Goal: Check status: Check status

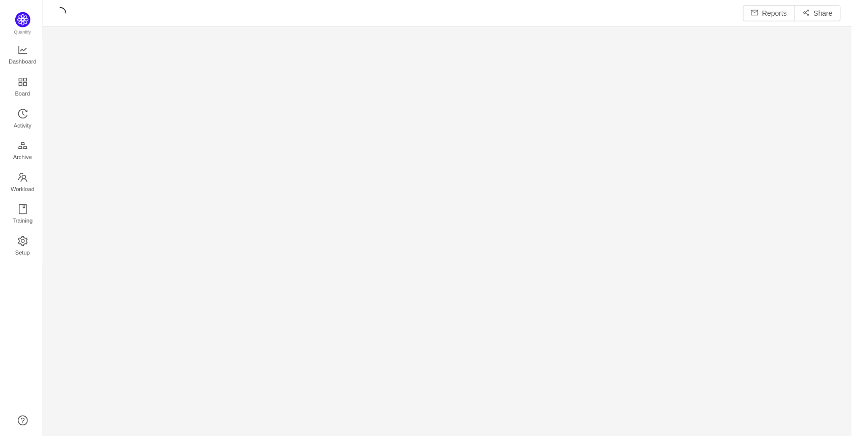
scroll to position [424, 791]
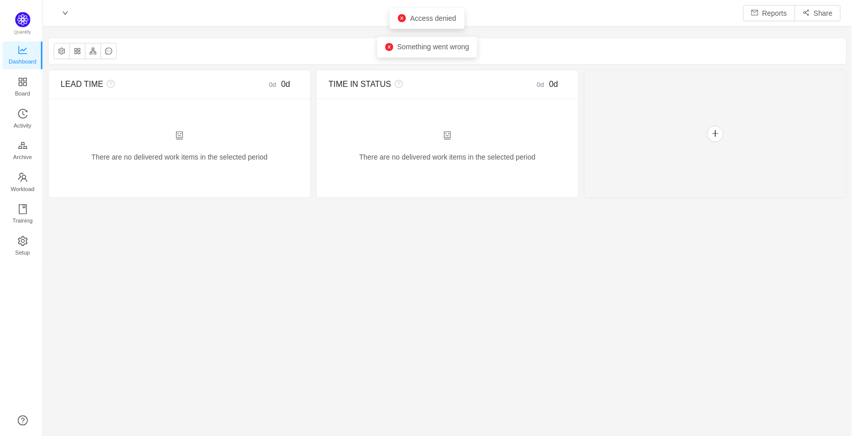
scroll to position [421, 791]
